Goal: Transaction & Acquisition: Purchase product/service

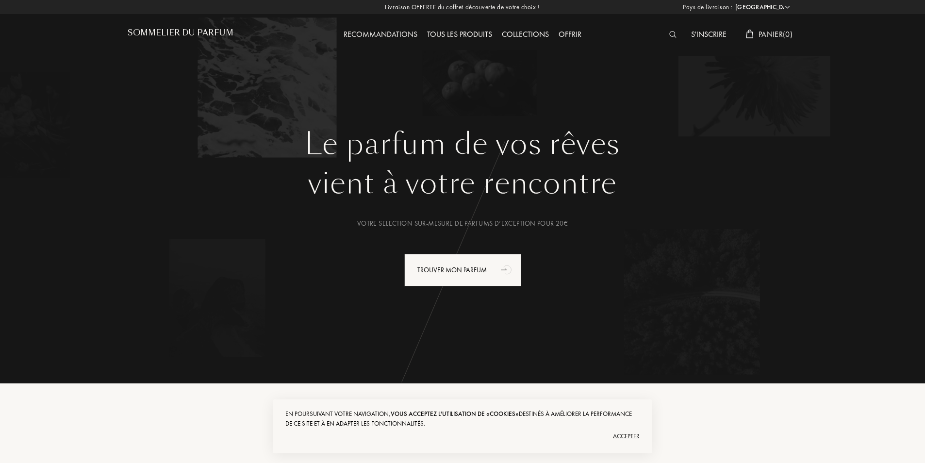
select select "FR"
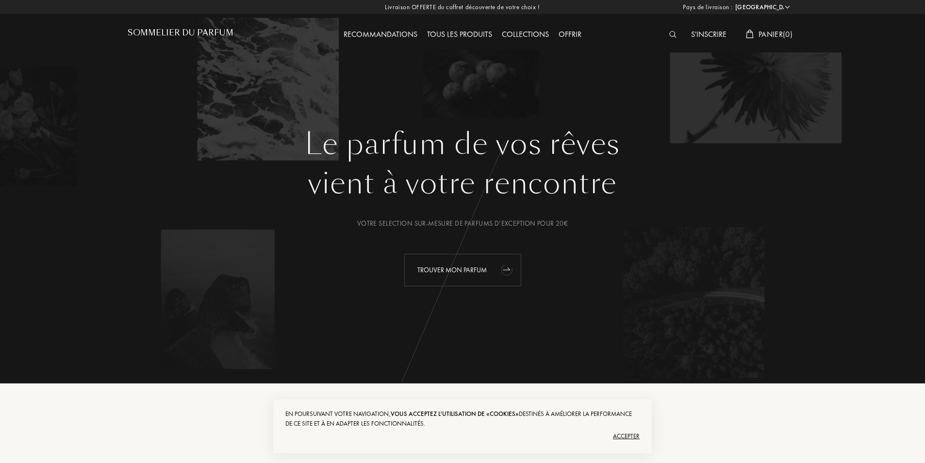
click at [444, 268] on div "Trouver mon parfum" at bounding box center [462, 270] width 117 height 33
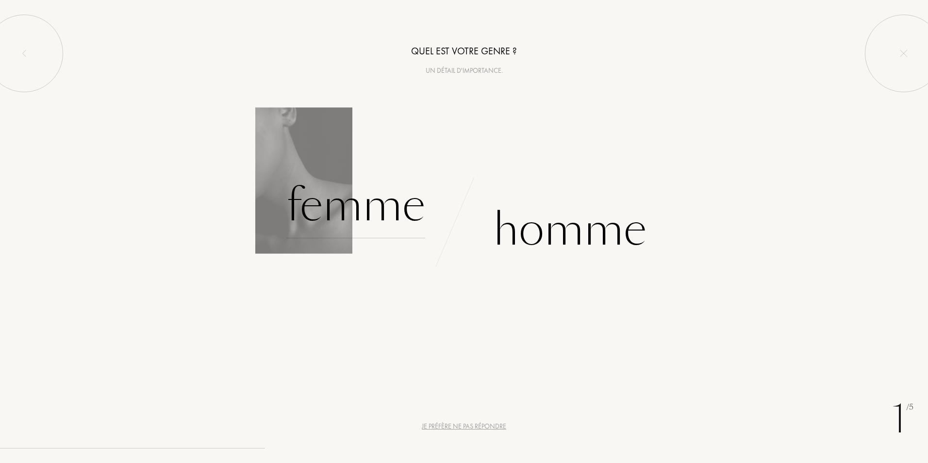
click at [393, 225] on div "Femme" at bounding box center [355, 206] width 139 height 66
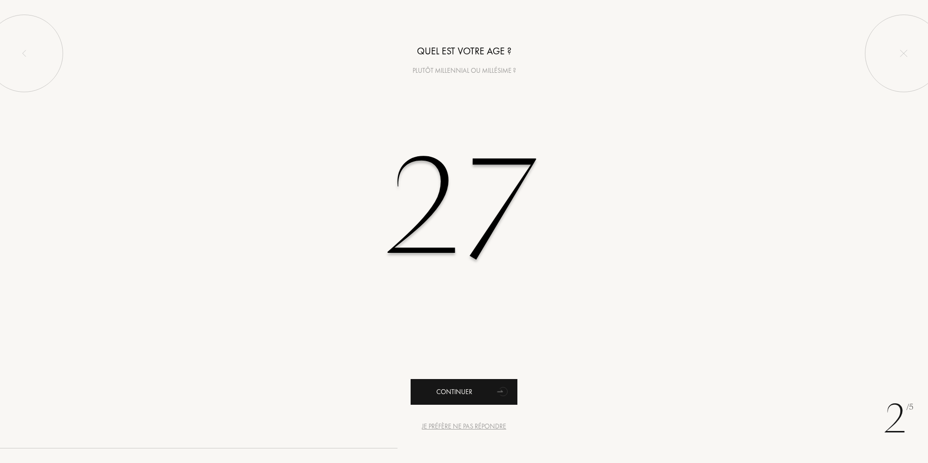
type input "27"
click at [473, 389] on div "Continuer" at bounding box center [463, 392] width 107 height 26
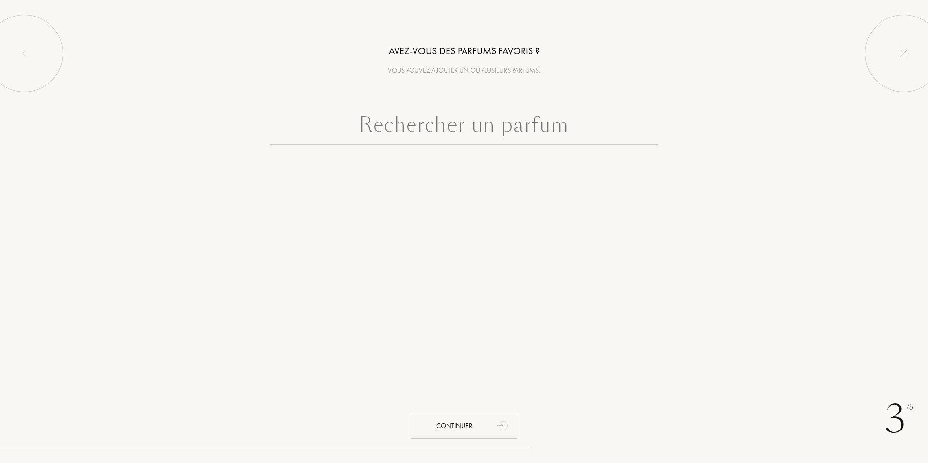
click at [474, 131] on input "text" at bounding box center [464, 127] width 388 height 35
click at [472, 131] on input "text" at bounding box center [464, 127] width 388 height 35
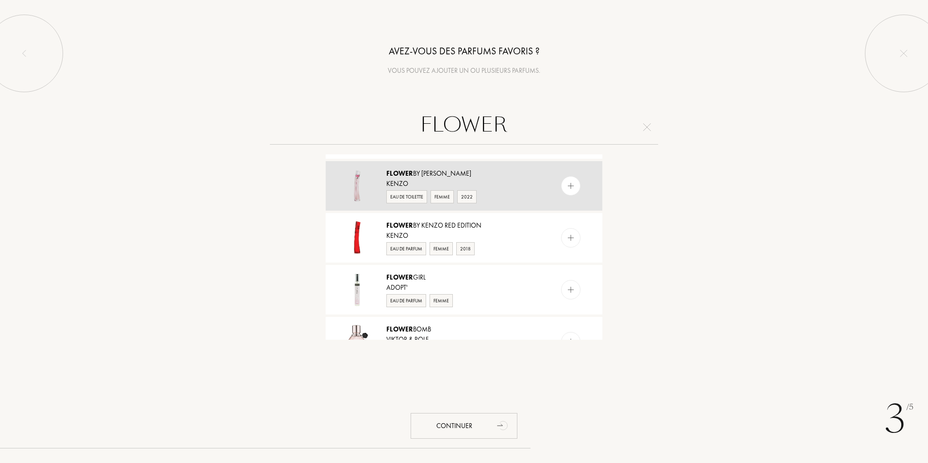
scroll to position [388, 0]
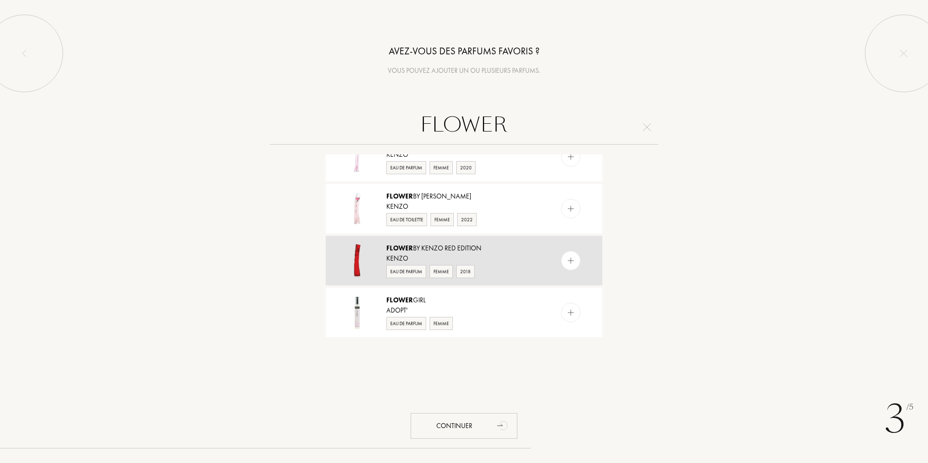
type input "FLOWER"
click at [512, 248] on div "Flower by Kenzo Red Edition" at bounding box center [463, 248] width 154 height 10
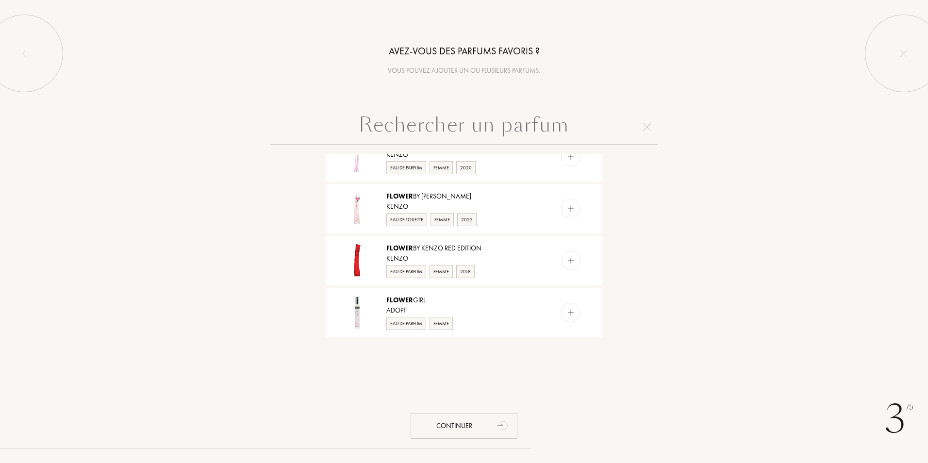
scroll to position [0, 0]
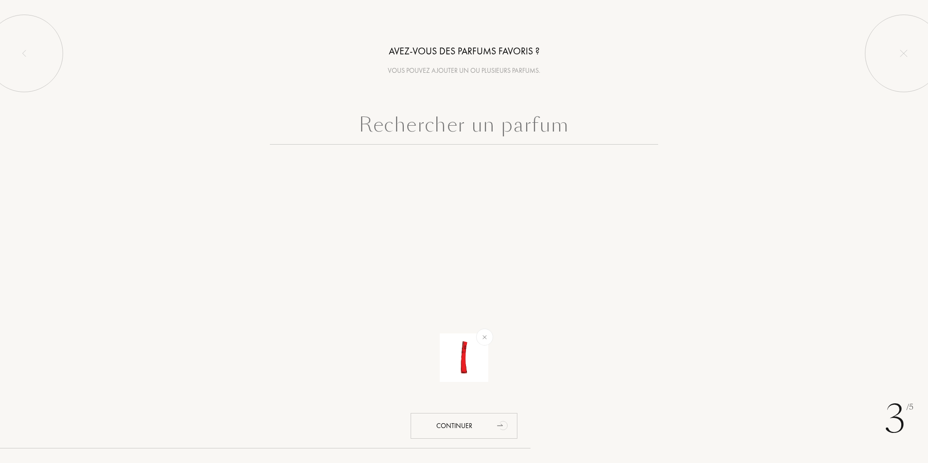
click at [493, 118] on input "text" at bounding box center [464, 127] width 388 height 35
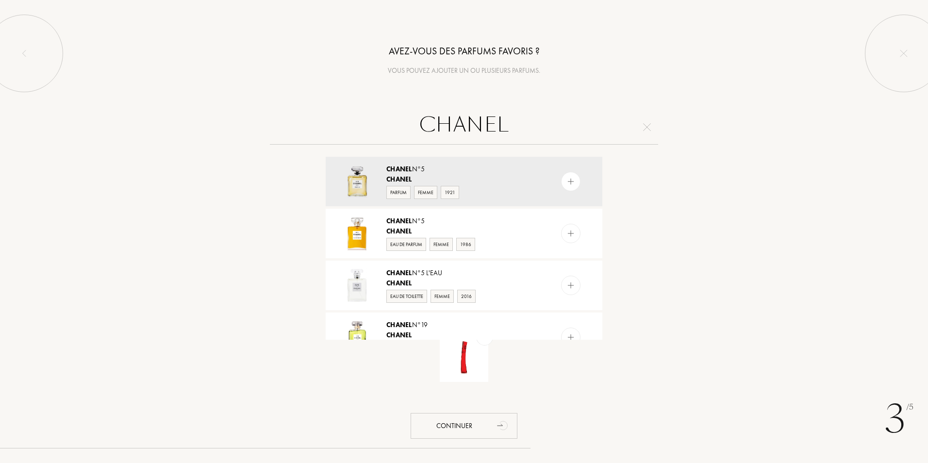
drag, startPoint x: 520, startPoint y: 126, endPoint x: 409, endPoint y: 126, distance: 110.6
click at [409, 126] on input "CHANEL" at bounding box center [464, 127] width 388 height 35
type input "CHANEL"
click at [485, 171] on div "Chanel N°5" at bounding box center [463, 169] width 154 height 10
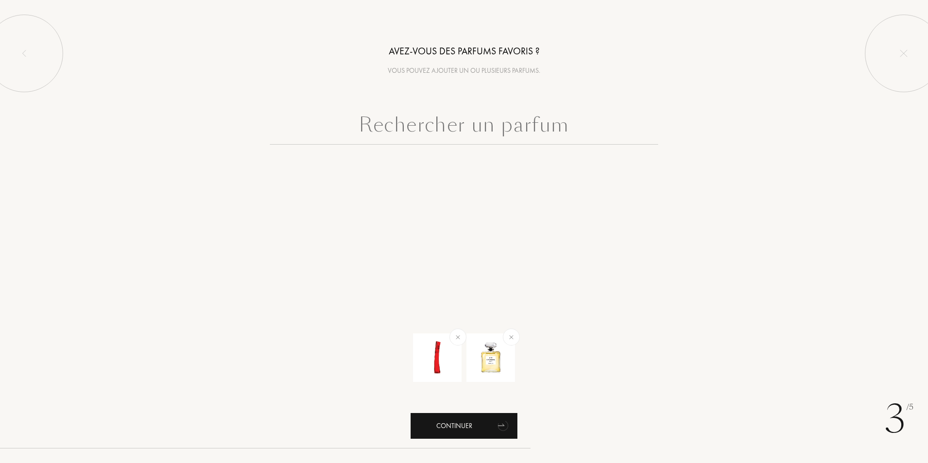
click at [470, 421] on div "Continuer" at bounding box center [463, 426] width 107 height 26
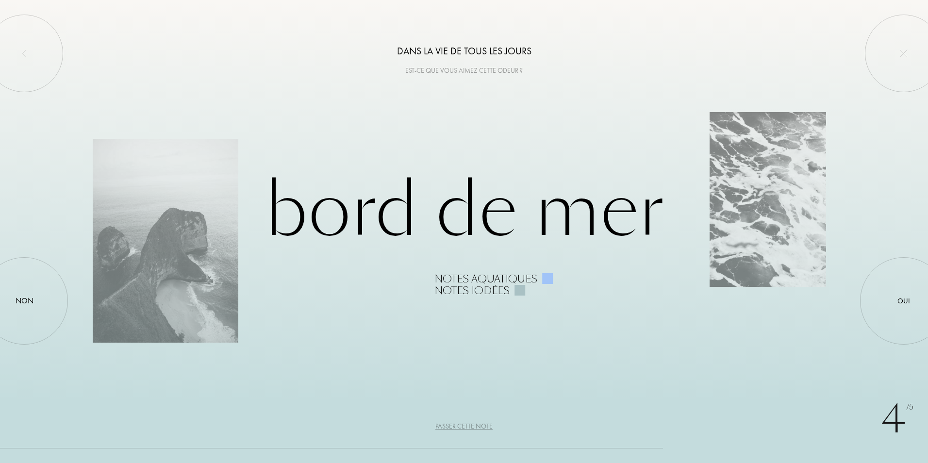
click at [444, 212] on div "Bord de Mer Notes aquatiques Notes iodées" at bounding box center [464, 231] width 742 height 130
click at [480, 280] on div "Notes aquatiques" at bounding box center [485, 279] width 103 height 12
click at [22, 287] on div at bounding box center [24, 300] width 87 height 87
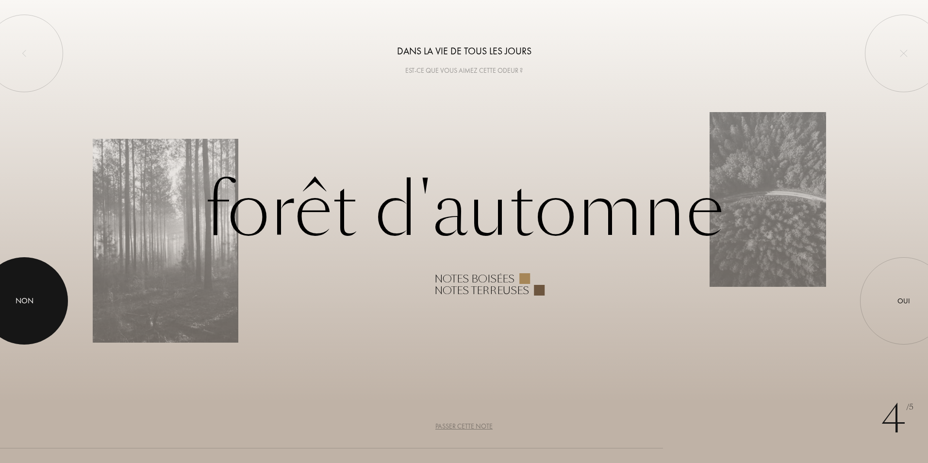
click at [52, 296] on div at bounding box center [24, 300] width 87 height 87
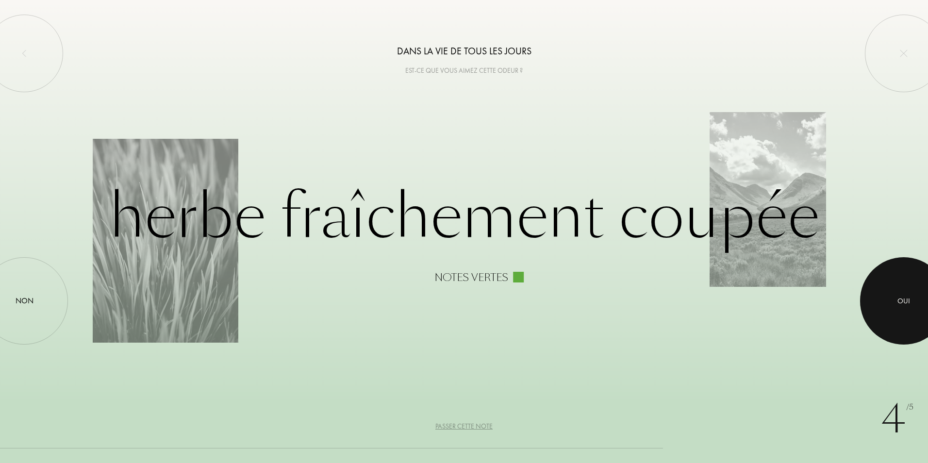
click at [894, 280] on div at bounding box center [903, 300] width 87 height 87
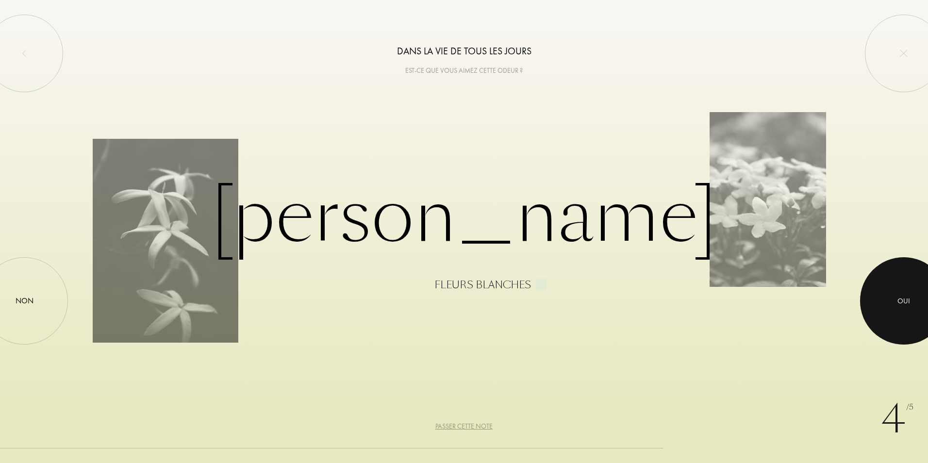
click at [895, 287] on div at bounding box center [903, 300] width 87 height 87
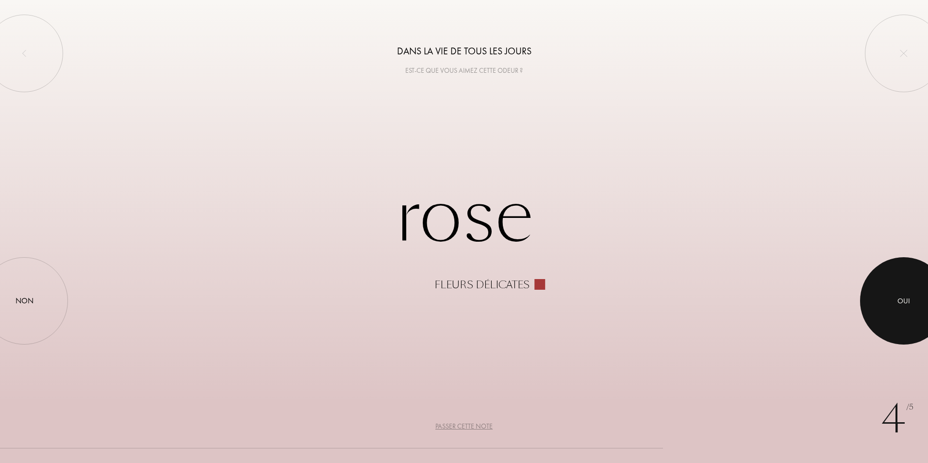
click at [895, 287] on div at bounding box center [903, 300] width 87 height 87
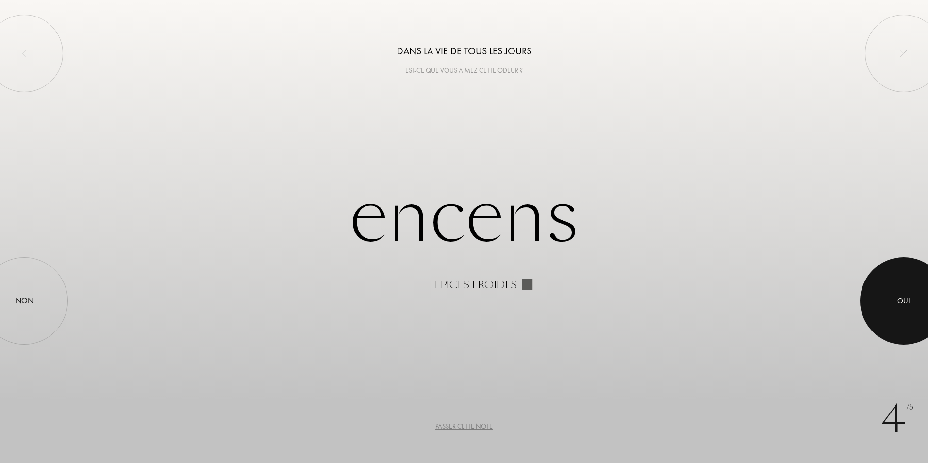
click at [872, 293] on div at bounding box center [903, 300] width 87 height 87
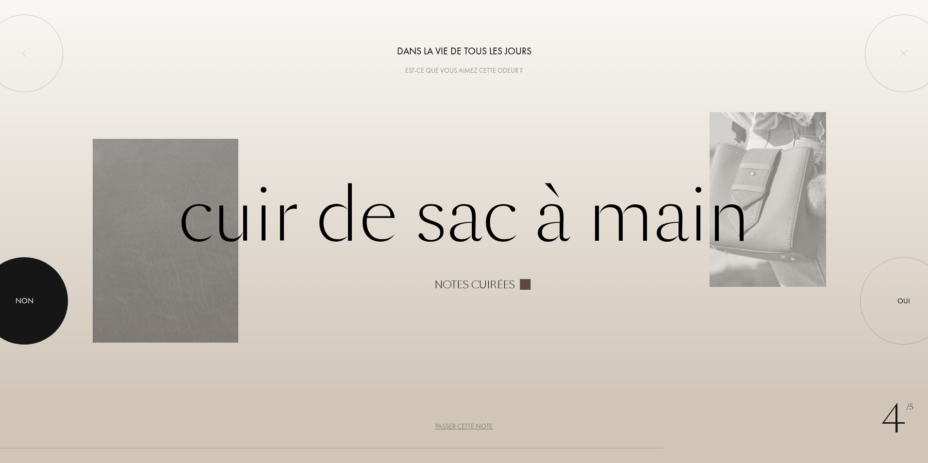
click at [48, 306] on div at bounding box center [24, 300] width 87 height 87
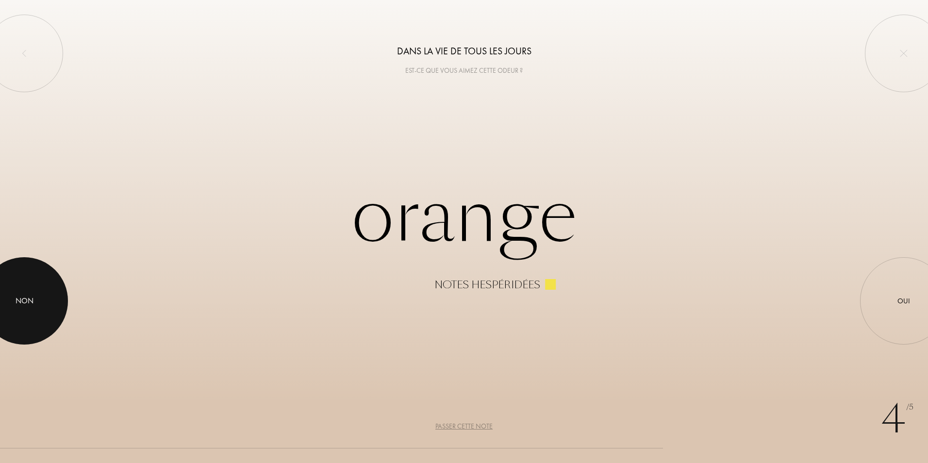
click at [34, 296] on div at bounding box center [24, 300] width 87 height 87
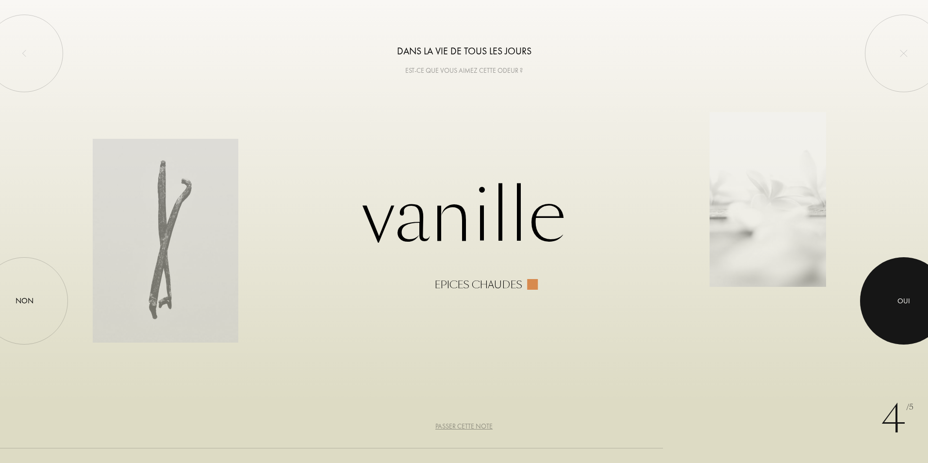
click at [899, 290] on div "Oui" at bounding box center [903, 300] width 87 height 87
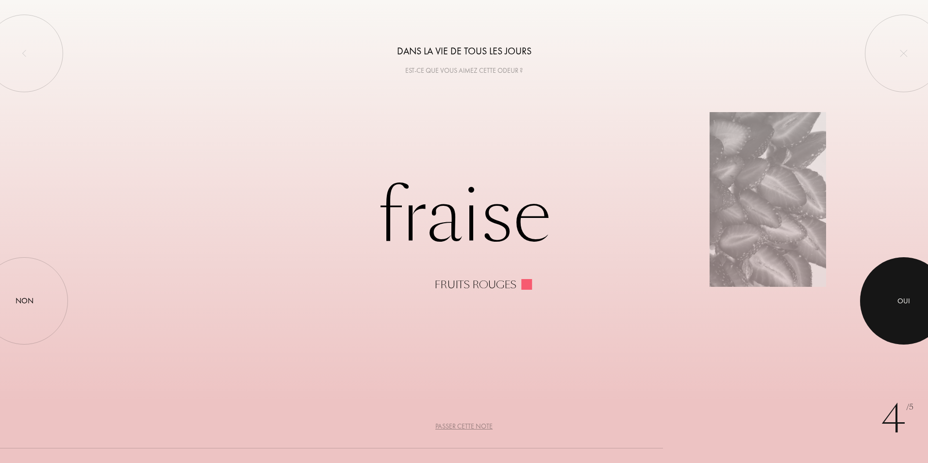
click at [899, 290] on div at bounding box center [903, 300] width 87 height 87
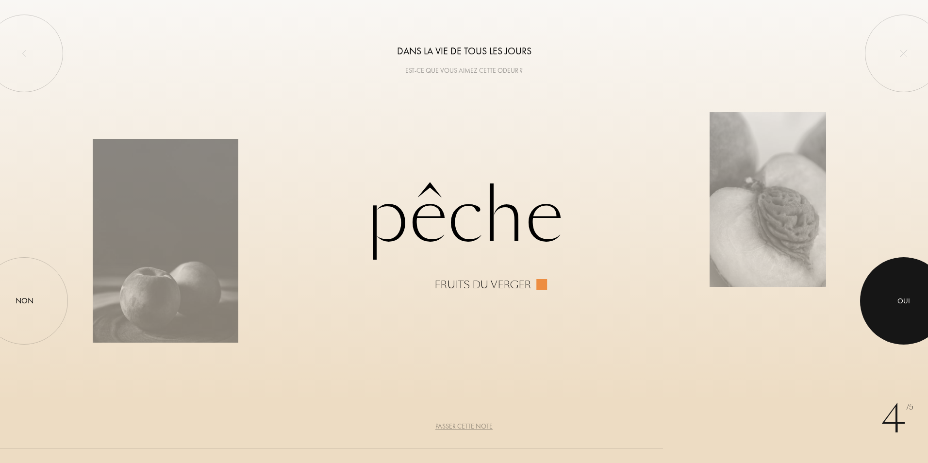
click at [899, 290] on div at bounding box center [903, 300] width 87 height 87
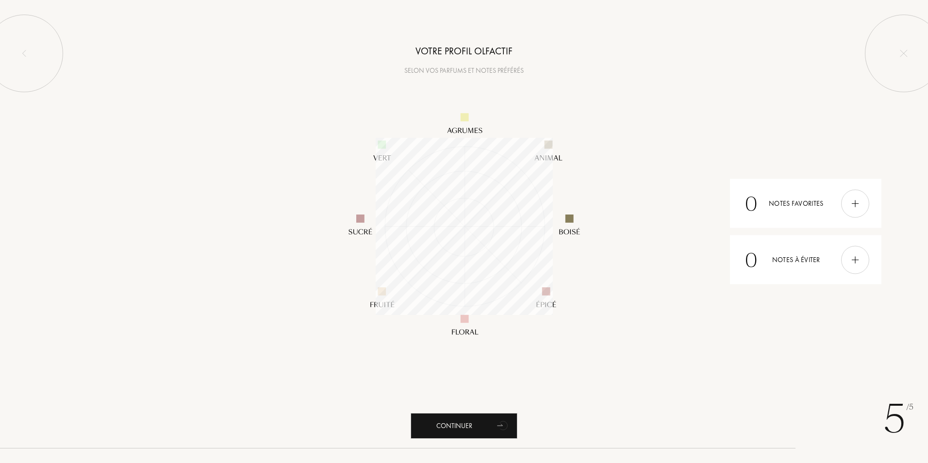
scroll to position [177, 177]
click at [459, 421] on div "Continuer" at bounding box center [463, 426] width 107 height 26
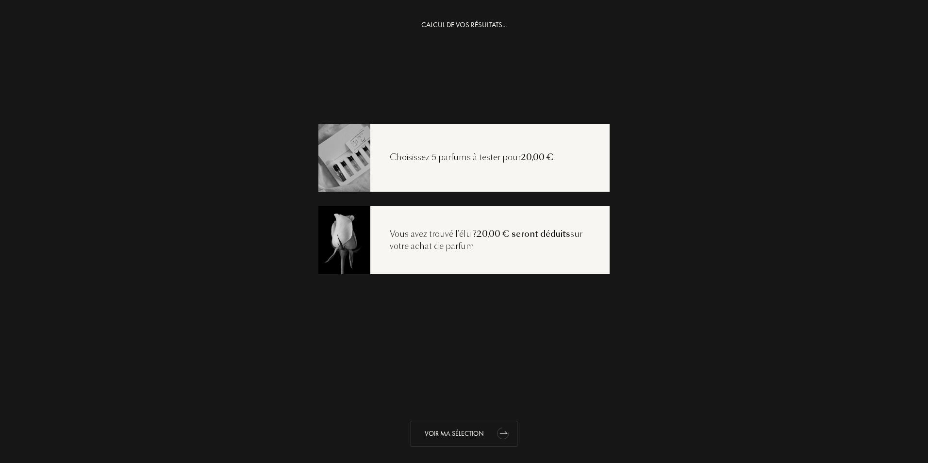
click at [433, 432] on div "Voir ma sélection" at bounding box center [463, 434] width 107 height 26
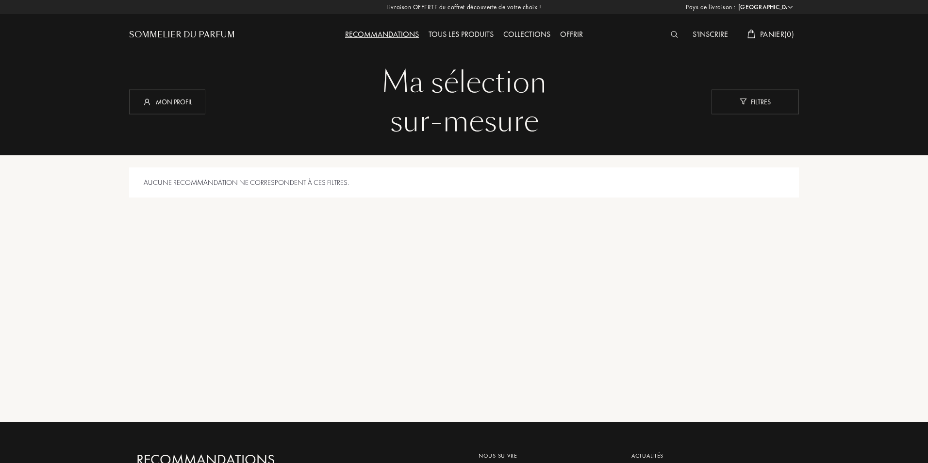
select select "FR"
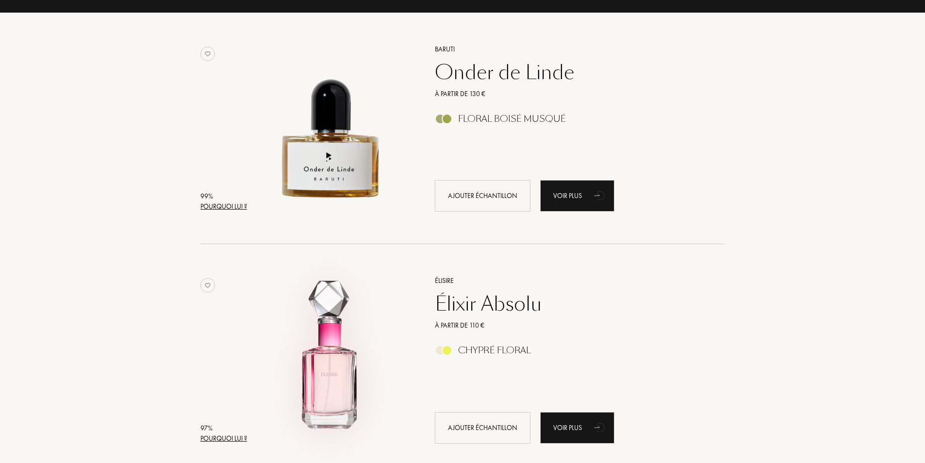
scroll to position [194, 0]
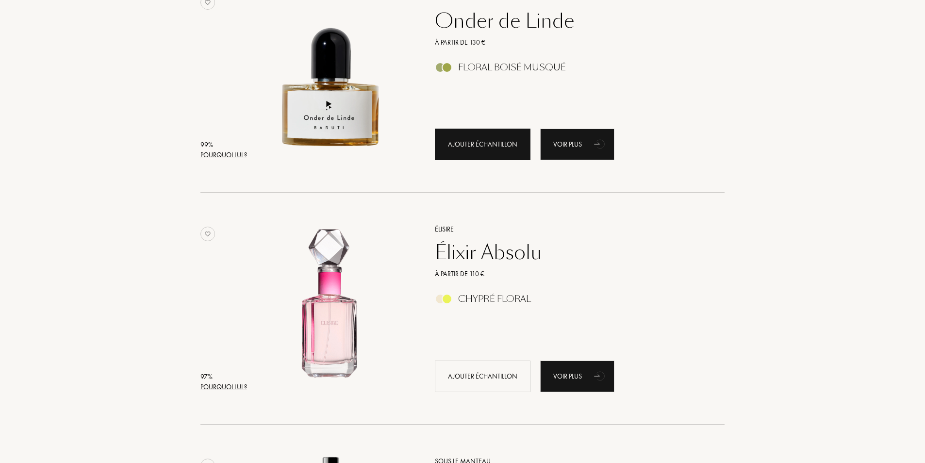
click at [496, 139] on div "Ajouter échantillon" at bounding box center [483, 145] width 96 height 32
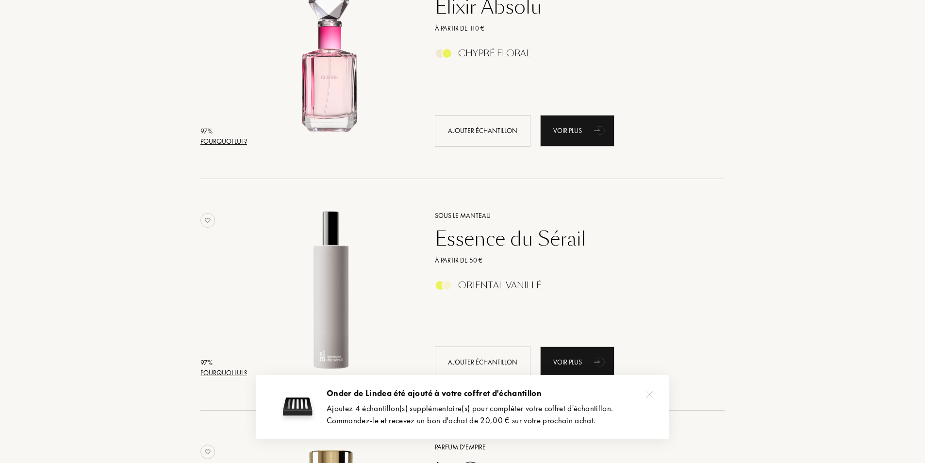
scroll to position [485, 0]
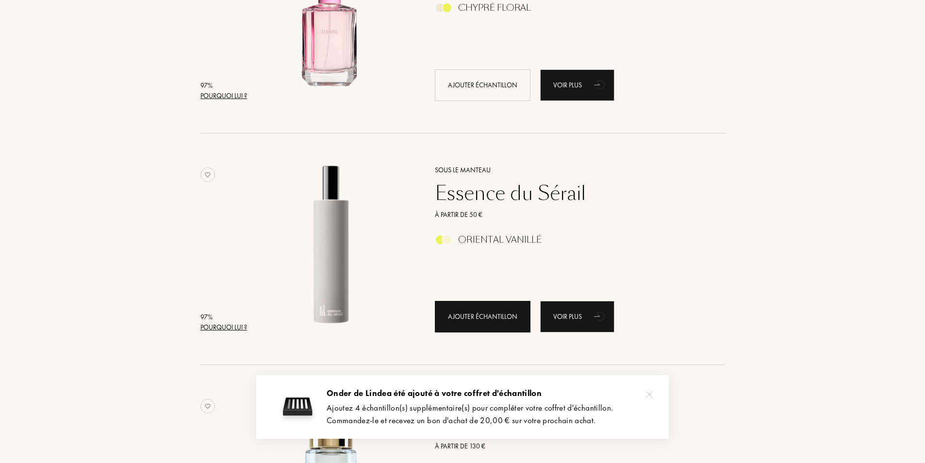
click at [480, 317] on div "Ajouter échantillon" at bounding box center [483, 317] width 96 height 32
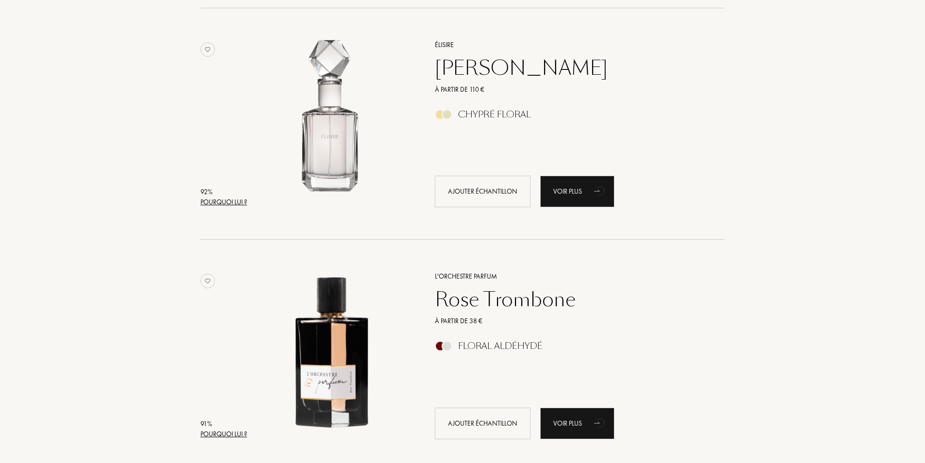
scroll to position [1165, 0]
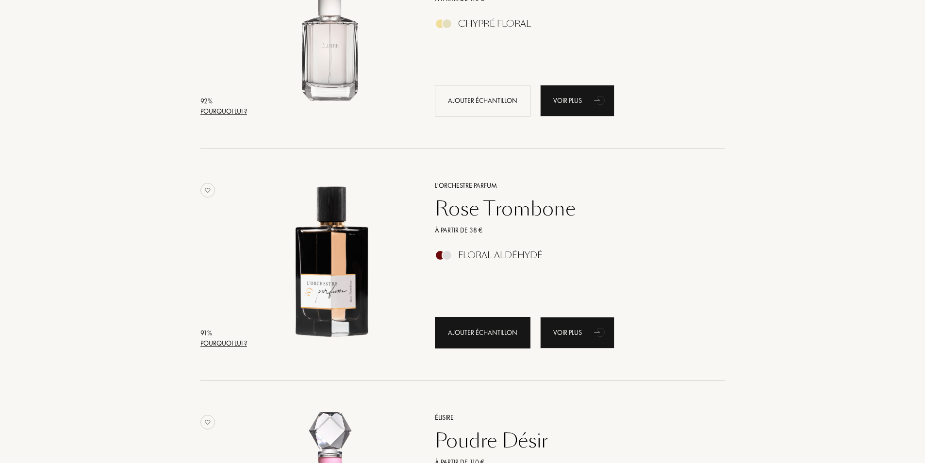
click at [489, 332] on div "Ajouter échantillon" at bounding box center [483, 333] width 96 height 32
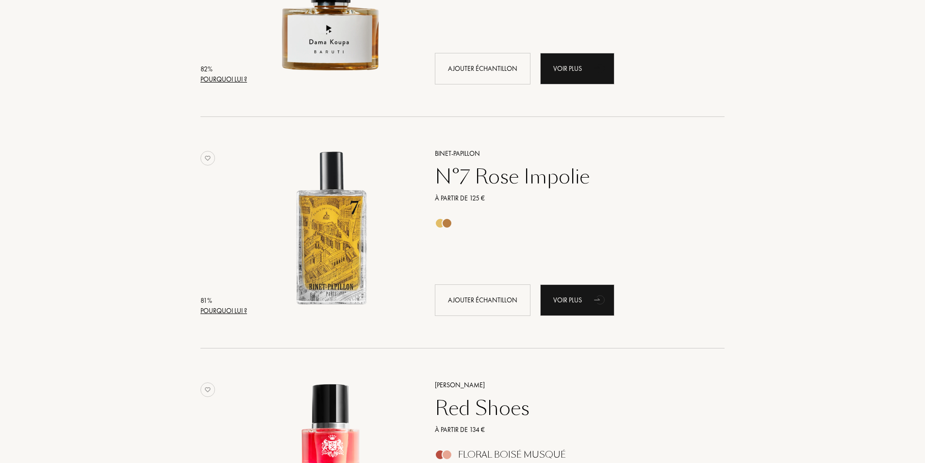
scroll to position [1892, 0]
click at [493, 300] on div "Ajouter échantillon" at bounding box center [483, 300] width 96 height 32
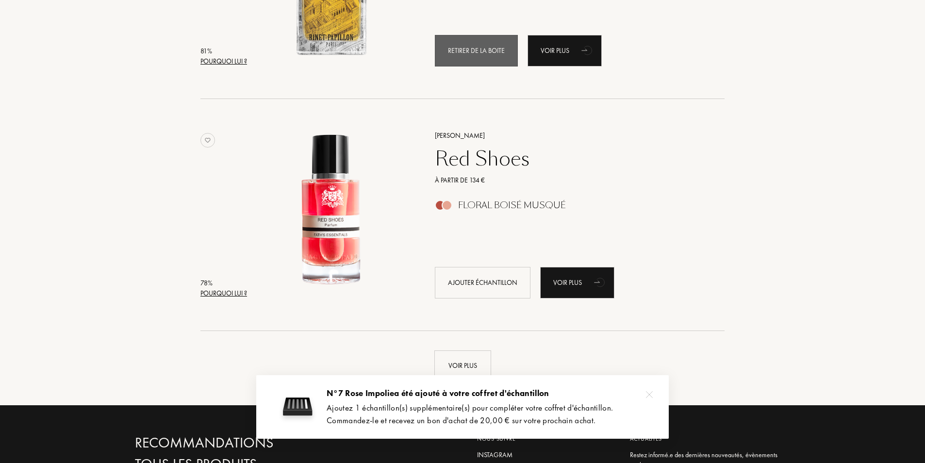
scroll to position [2184, 0]
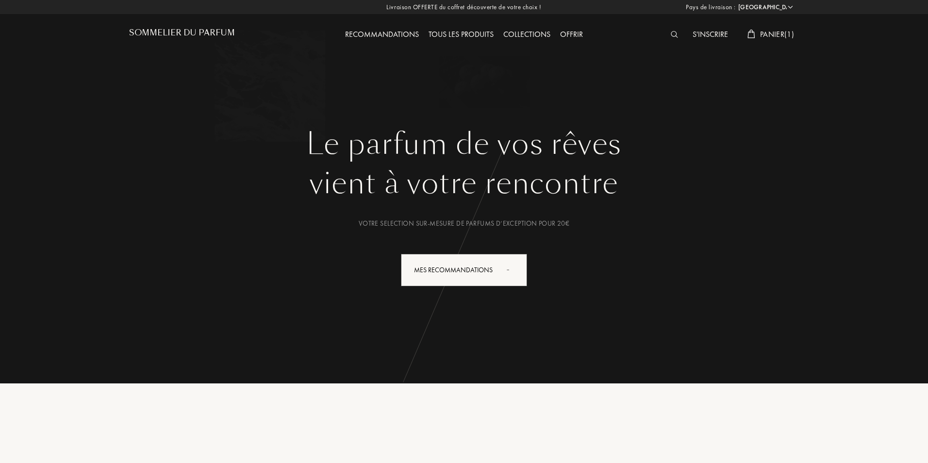
select select "FR"
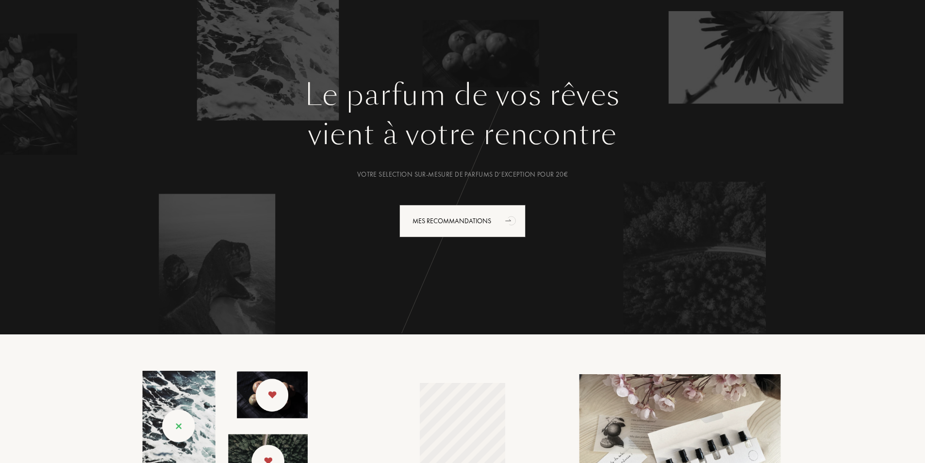
scroll to position [49, 0]
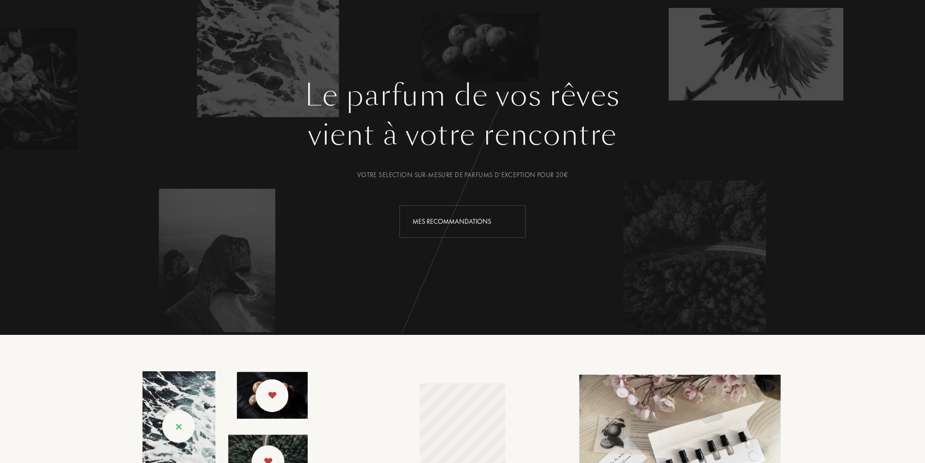
click at [434, 230] on div "Mes Recommandations" at bounding box center [462, 221] width 126 height 33
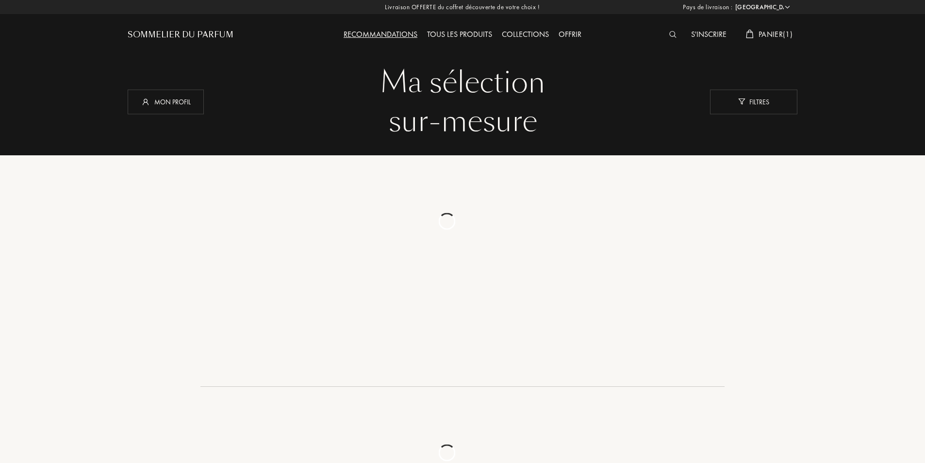
select select "FR"
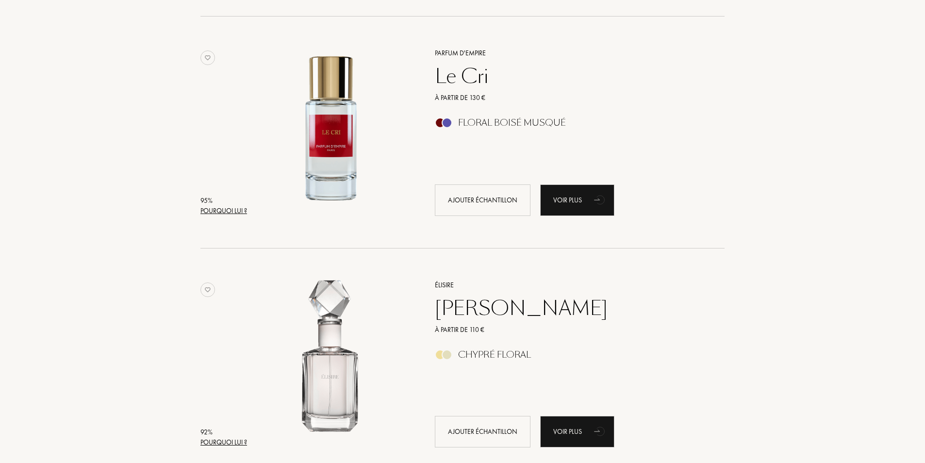
scroll to position [873, 0]
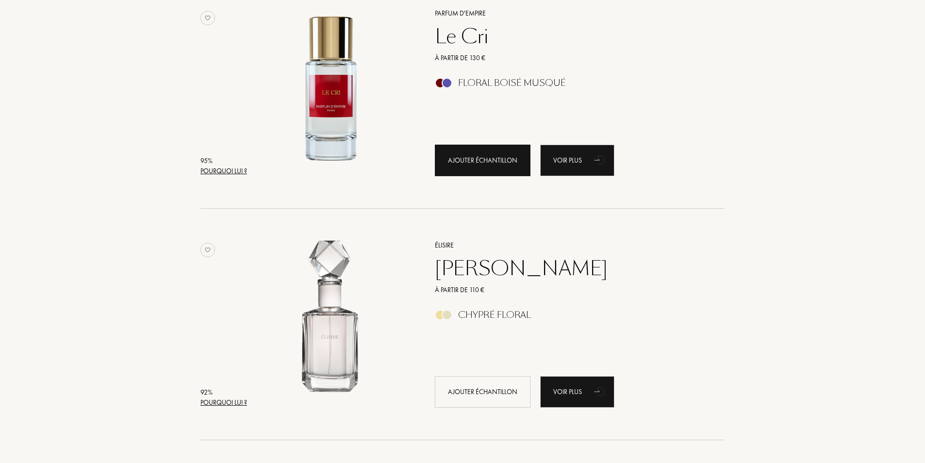
click at [492, 168] on div "Ajouter échantillon" at bounding box center [483, 161] width 96 height 32
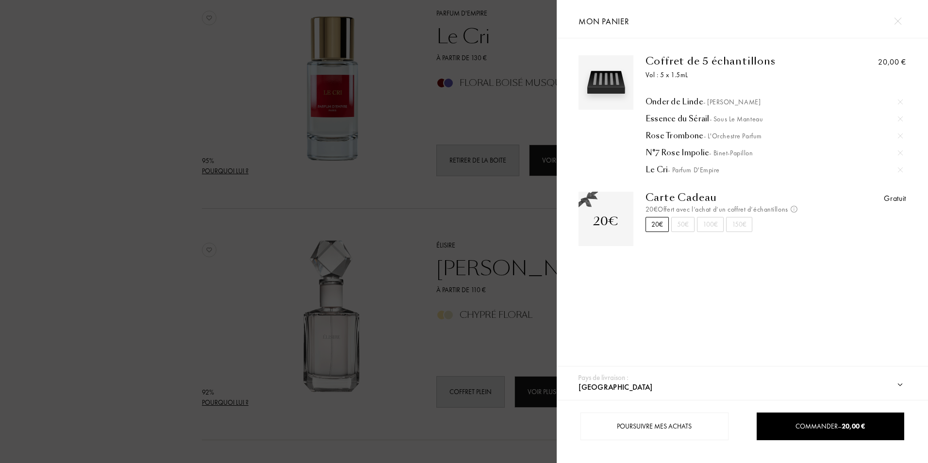
click at [151, 261] on div at bounding box center [278, 231] width 557 height 463
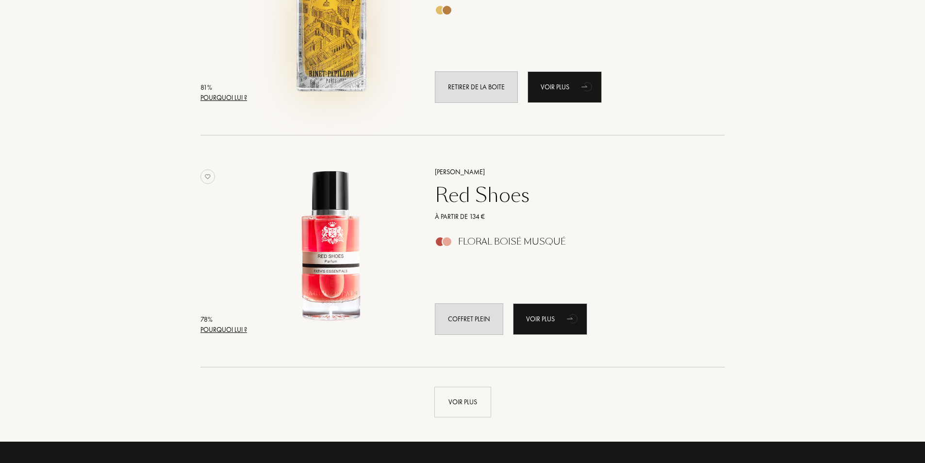
scroll to position [2135, 0]
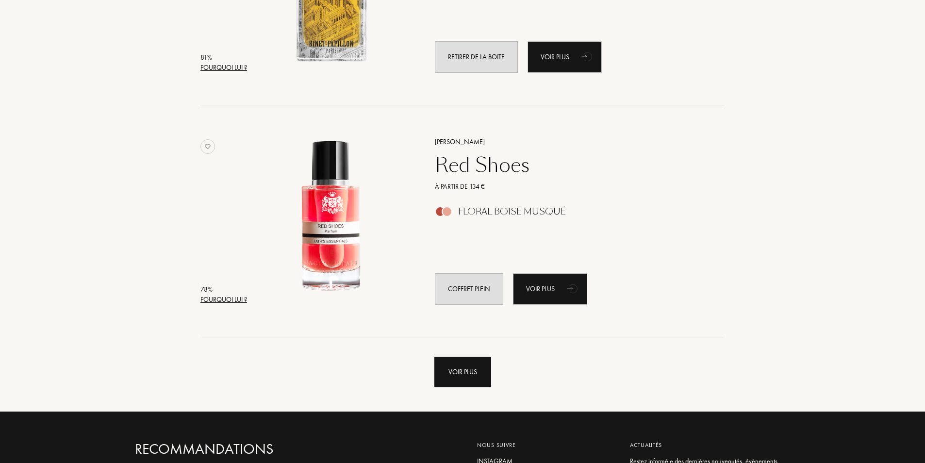
click at [475, 376] on div "Voir plus" at bounding box center [462, 372] width 57 height 31
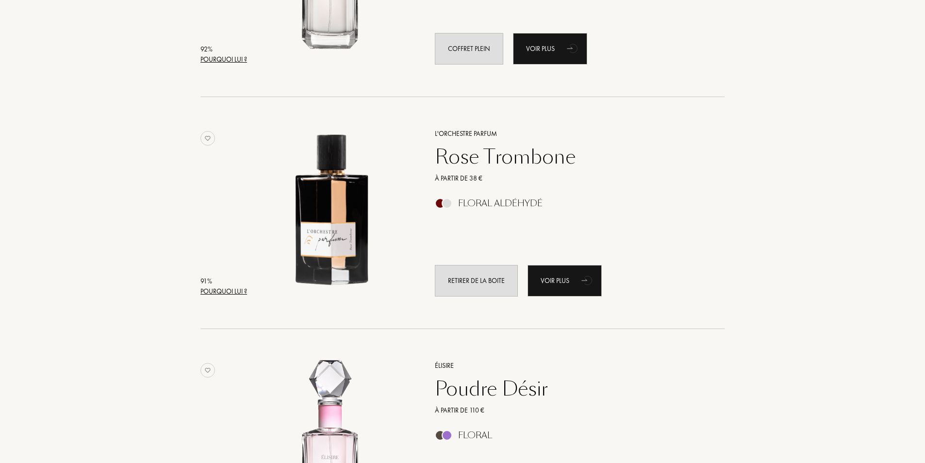
scroll to position [1165, 0]
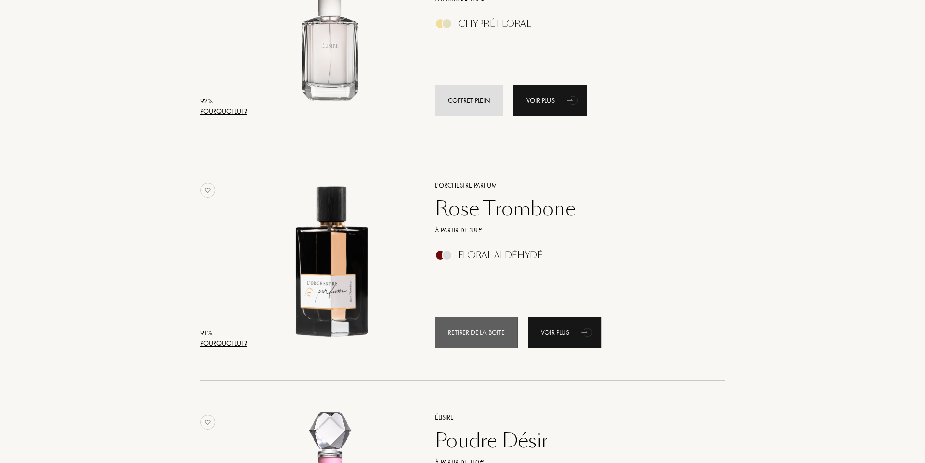
click at [490, 337] on div "Retirer de la boite" at bounding box center [476, 333] width 83 height 32
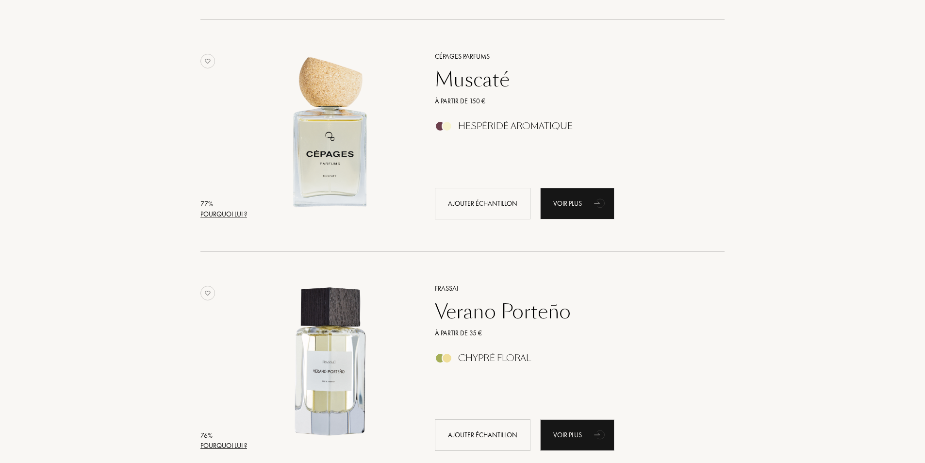
scroll to position [2620, 0]
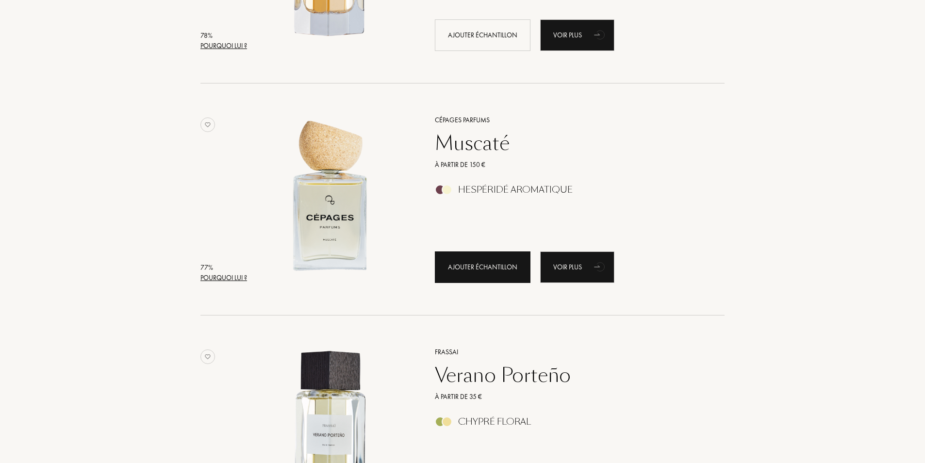
click at [490, 276] on div "Ajouter échantillon" at bounding box center [483, 267] width 96 height 32
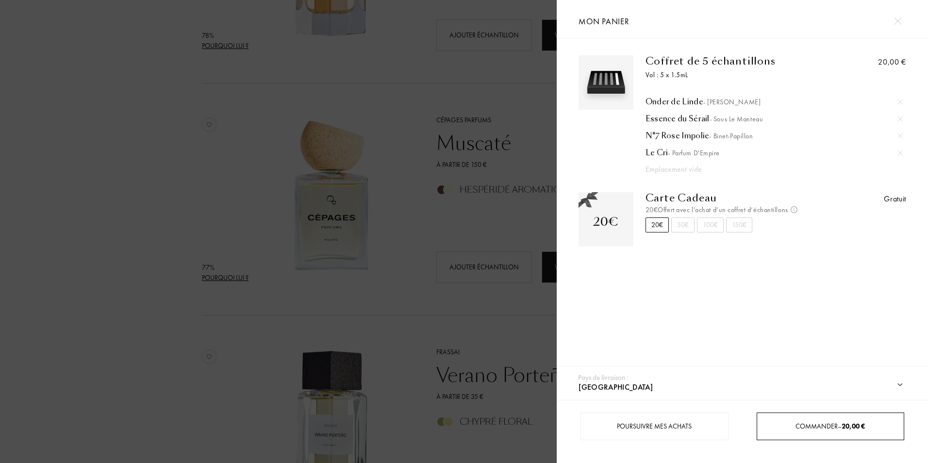
click at [811, 424] on div "Commander – 20,00 €" at bounding box center [830, 426] width 147 height 10
click at [791, 424] on div "Commander – 20,00 €" at bounding box center [830, 426] width 147 height 10
click at [897, 21] on img at bounding box center [897, 20] width 7 height 7
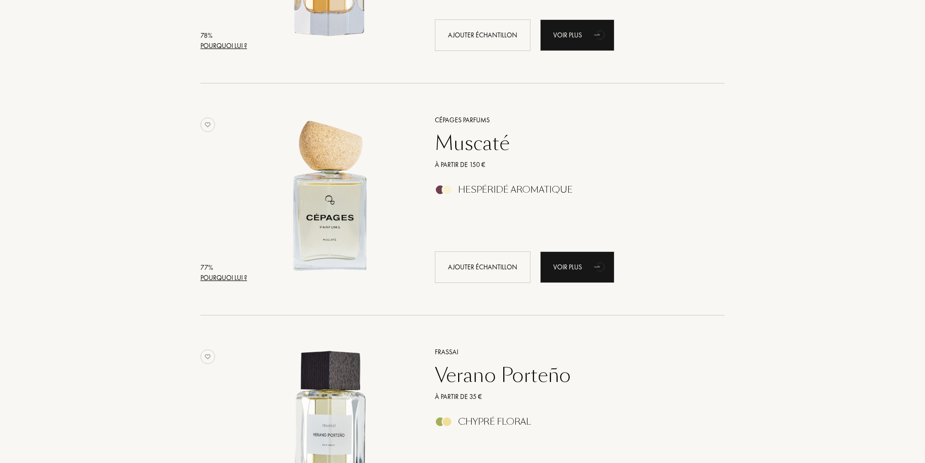
click at [486, 269] on div "Pays de livraison : Afghanistan Afrique du Sud Albanie Algérie Allemagne Andorr…" at bounding box center [461, 231] width 928 height 463
click at [477, 263] on div "Ajouter échantillon" at bounding box center [483, 267] width 96 height 32
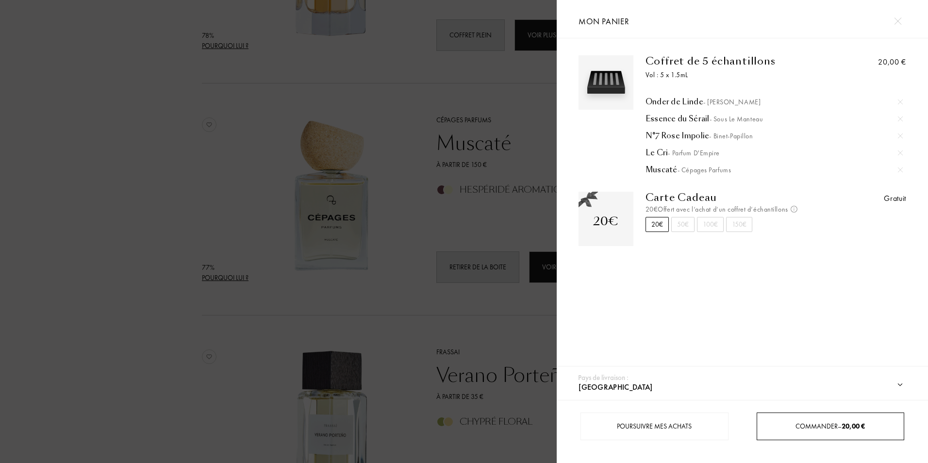
click at [836, 424] on span "Commander – 20,00 €" at bounding box center [829, 426] width 69 height 9
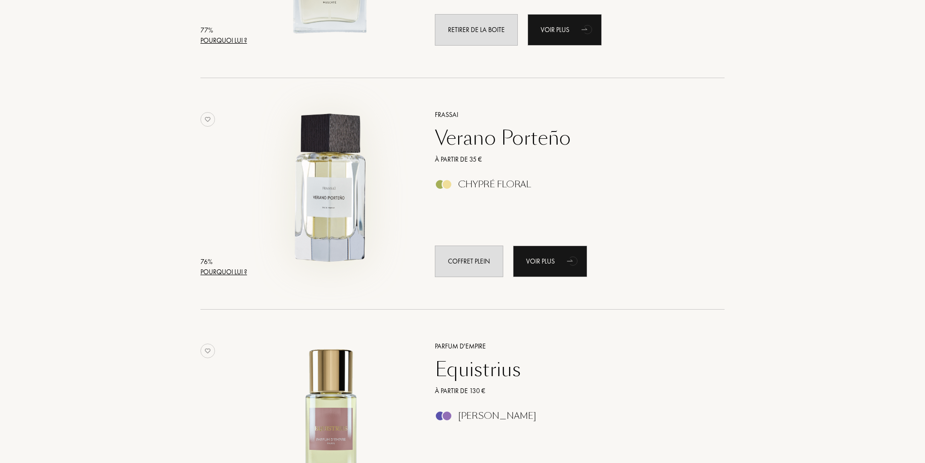
scroll to position [2863, 0]
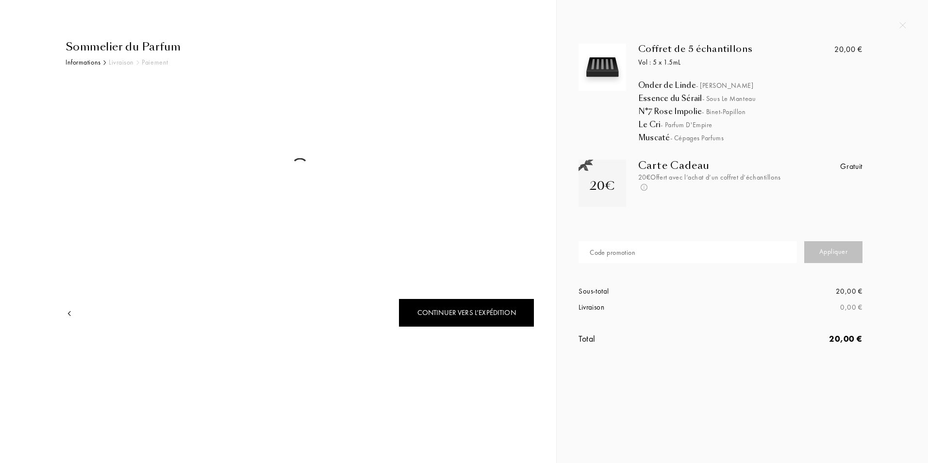
select select "FR"
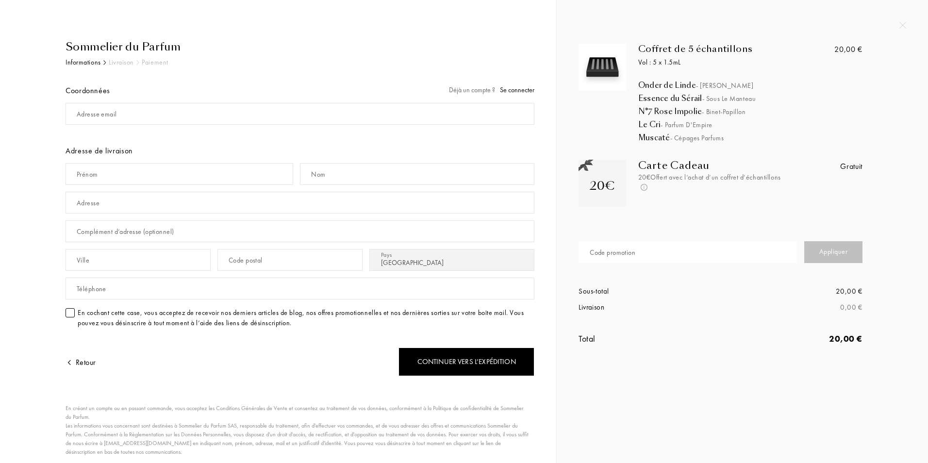
click at [775, 389] on div "Coffret de 5 échantillons Vol : 5 x 1.5mL Onder de Linde - Baruti Essence du Sé…" at bounding box center [742, 231] width 371 height 463
